Goal: Transaction & Acquisition: Purchase product/service

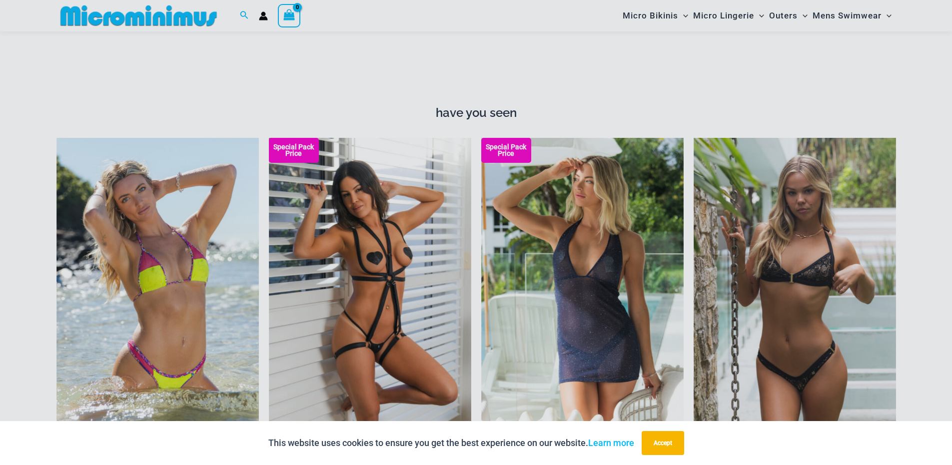
scroll to position [1574, 0]
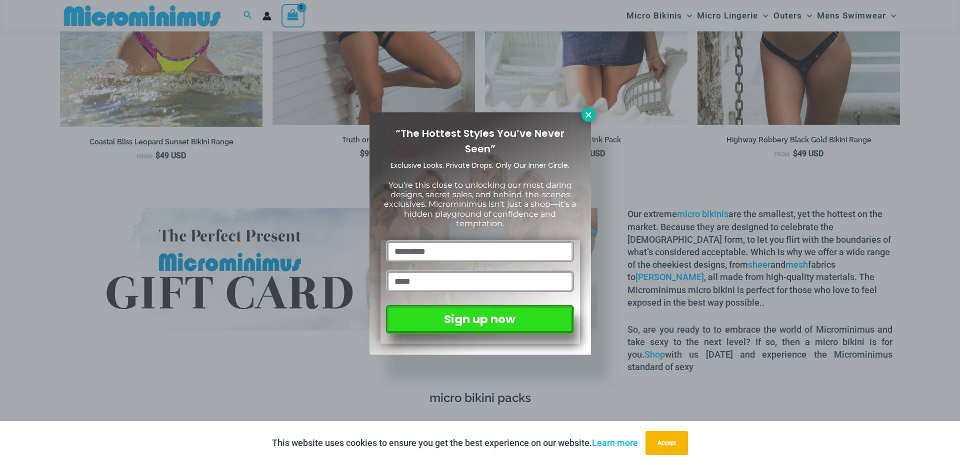
click at [589, 109] on button at bounding box center [588, 115] width 14 height 14
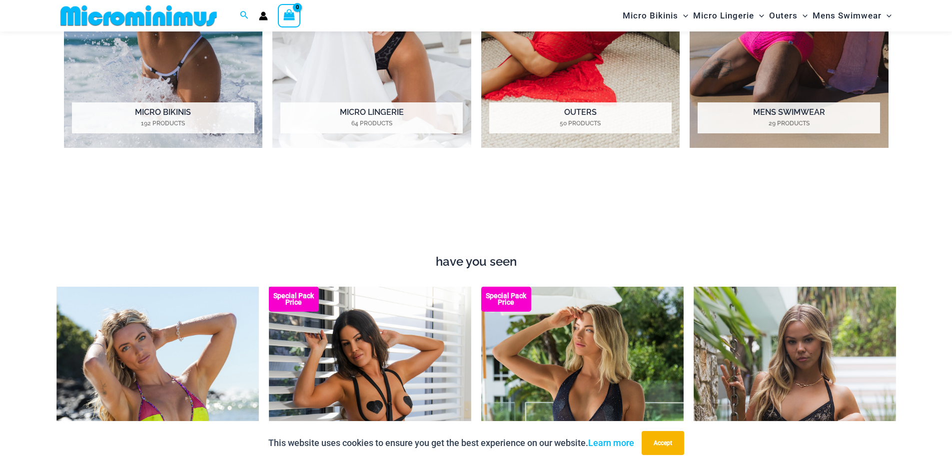
scroll to position [624, 0]
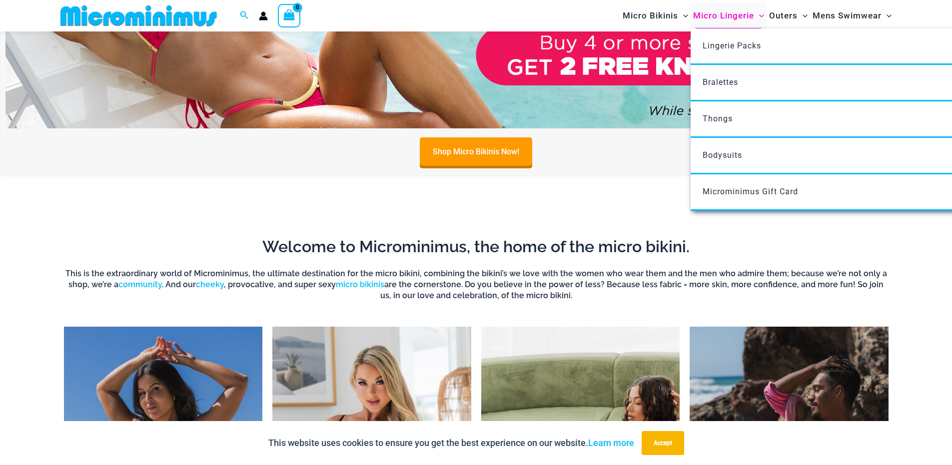
click at [718, 9] on span "Micro Lingerie" at bounding box center [723, 15] width 61 height 25
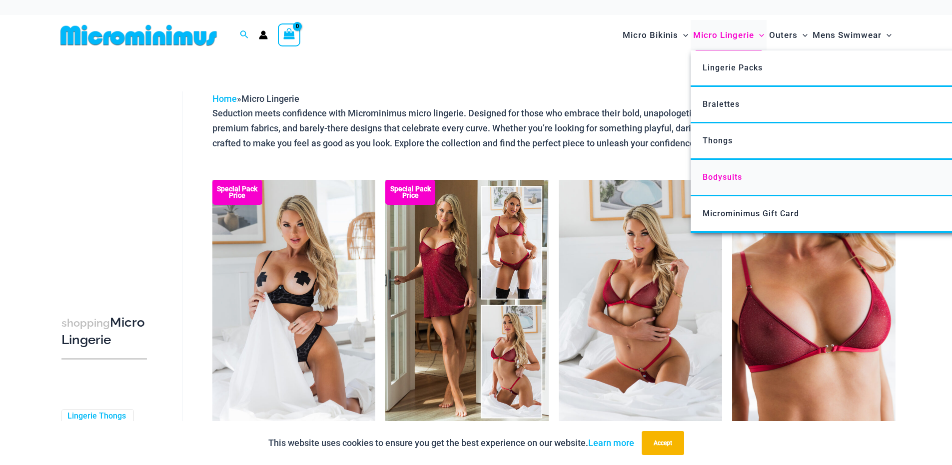
click at [728, 175] on span "Bodysuits" at bounding box center [722, 176] width 39 height 9
